Goal: Find specific page/section: Find specific page/section

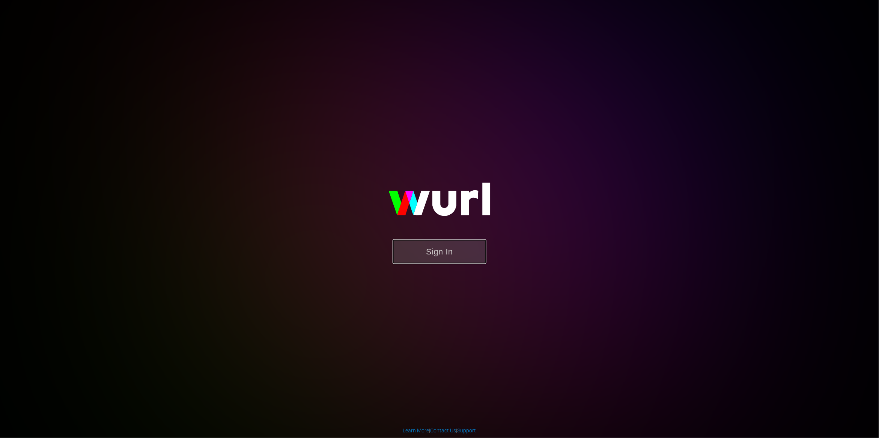
click at [451, 253] on button "Sign In" at bounding box center [439, 251] width 94 height 24
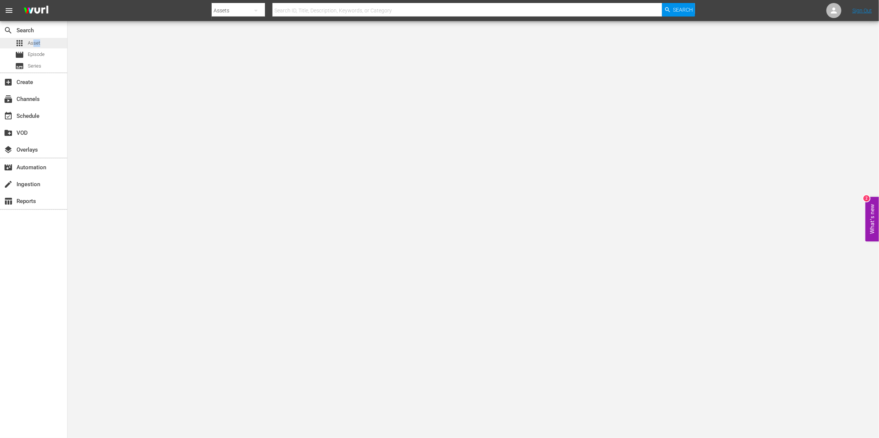
click at [34, 47] on div "apps Asset" at bounding box center [27, 43] width 25 height 11
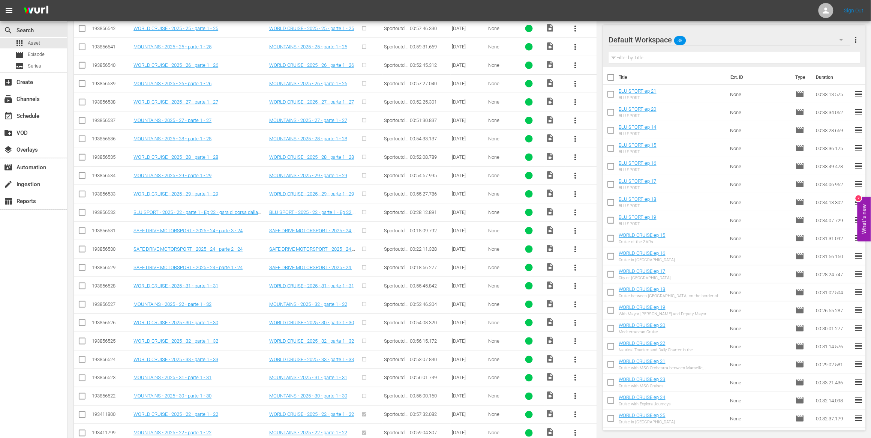
scroll to position [265, 0]
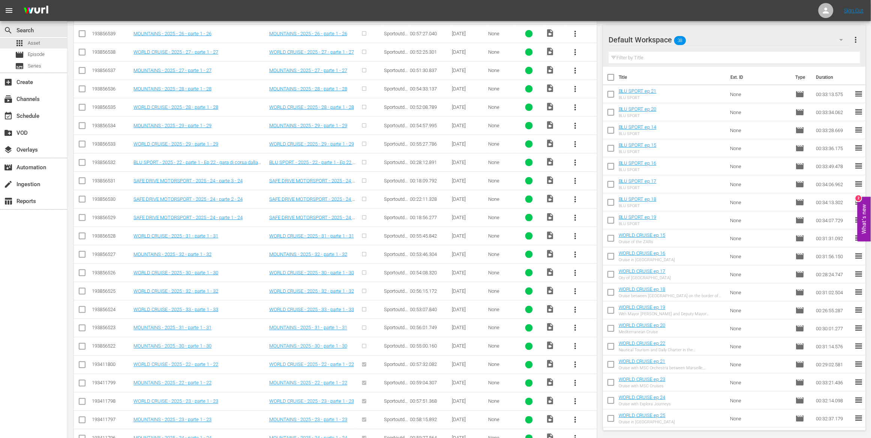
click at [598, 206] on div "SEARCH BY Search By Assets Search ID, Title, Description, Keywords, or Category…" at bounding box center [336, 255] width 536 height 963
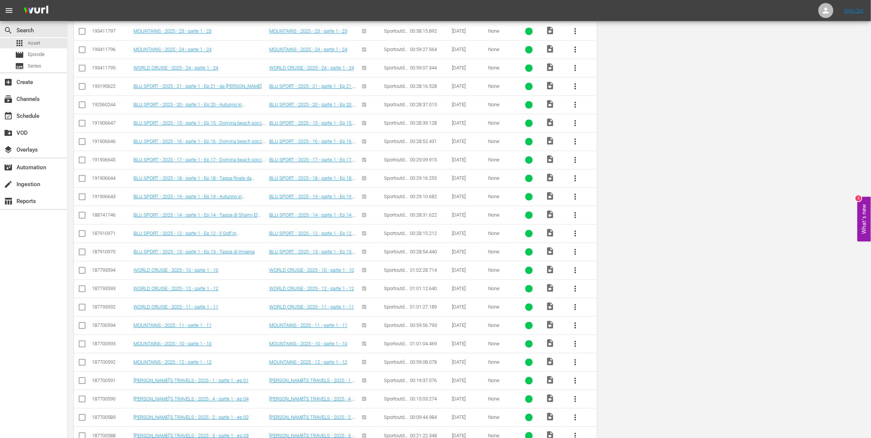
scroll to position [0, 0]
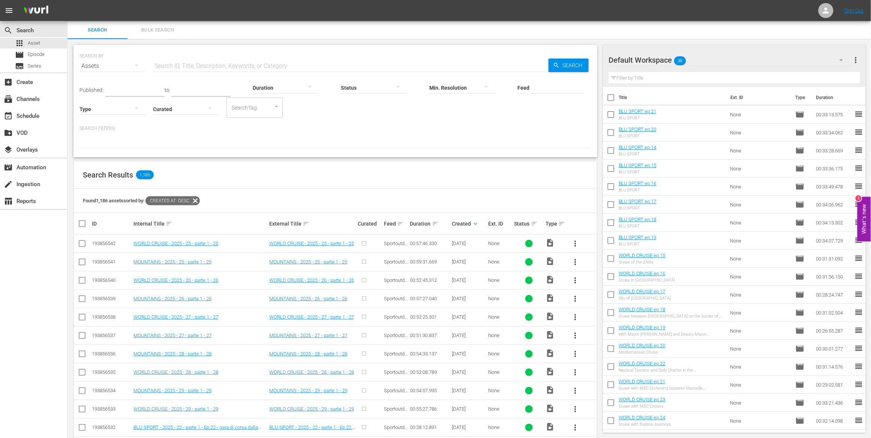
click at [857, 57] on span "more_vert" at bounding box center [856, 60] width 9 height 9
click at [771, 76] on div "Clear All Workspace Items" at bounding box center [808, 75] width 88 height 14
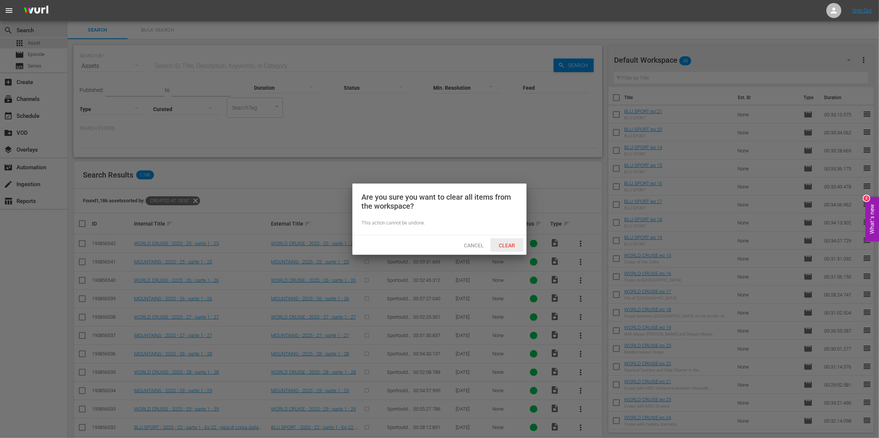
click at [508, 246] on span "Clear" at bounding box center [507, 245] width 28 height 6
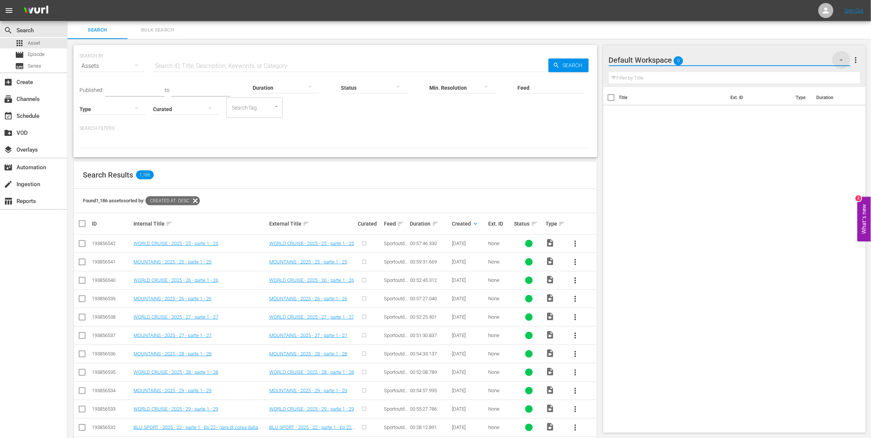
click at [837, 61] on icon "button" at bounding box center [841, 60] width 9 height 9
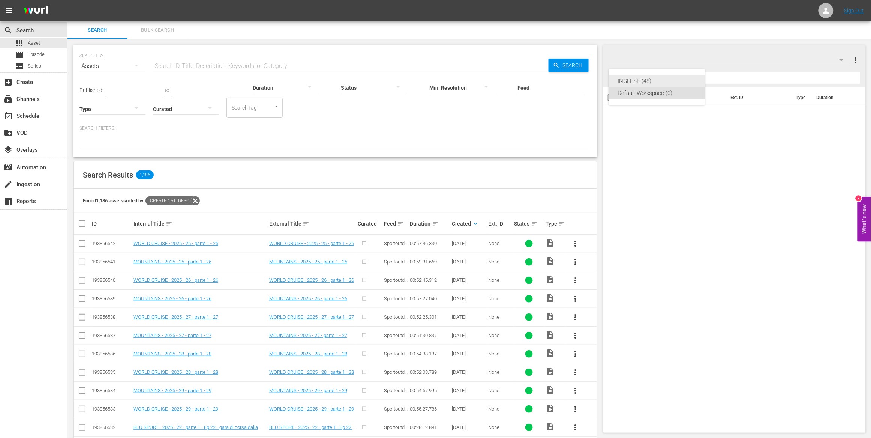
click at [680, 77] on div "INGLESE (48)" at bounding box center [657, 81] width 78 height 12
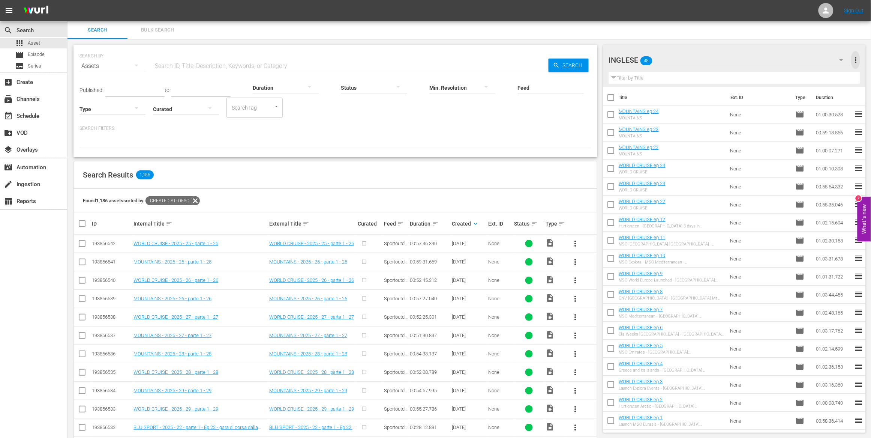
click at [855, 61] on span "more_vert" at bounding box center [856, 60] width 9 height 9
click at [792, 75] on div "Clear All Workspace Items" at bounding box center [808, 75] width 88 height 14
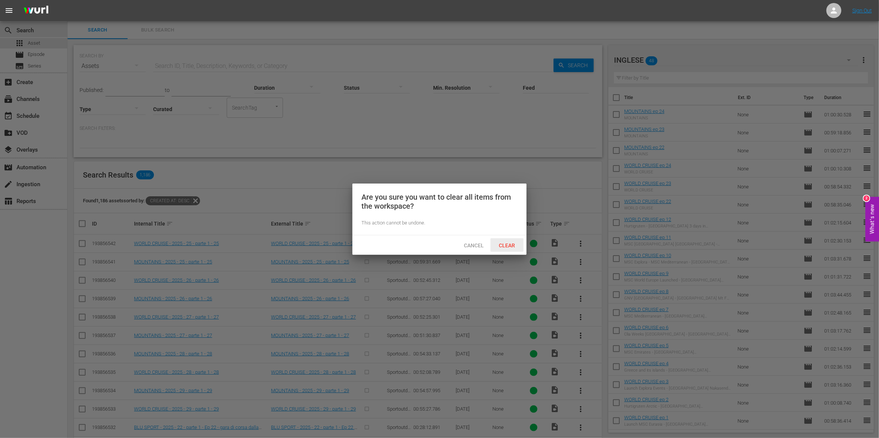
click at [511, 245] on span "Clear" at bounding box center [507, 245] width 28 height 6
